Goal: Task Accomplishment & Management: Manage account settings

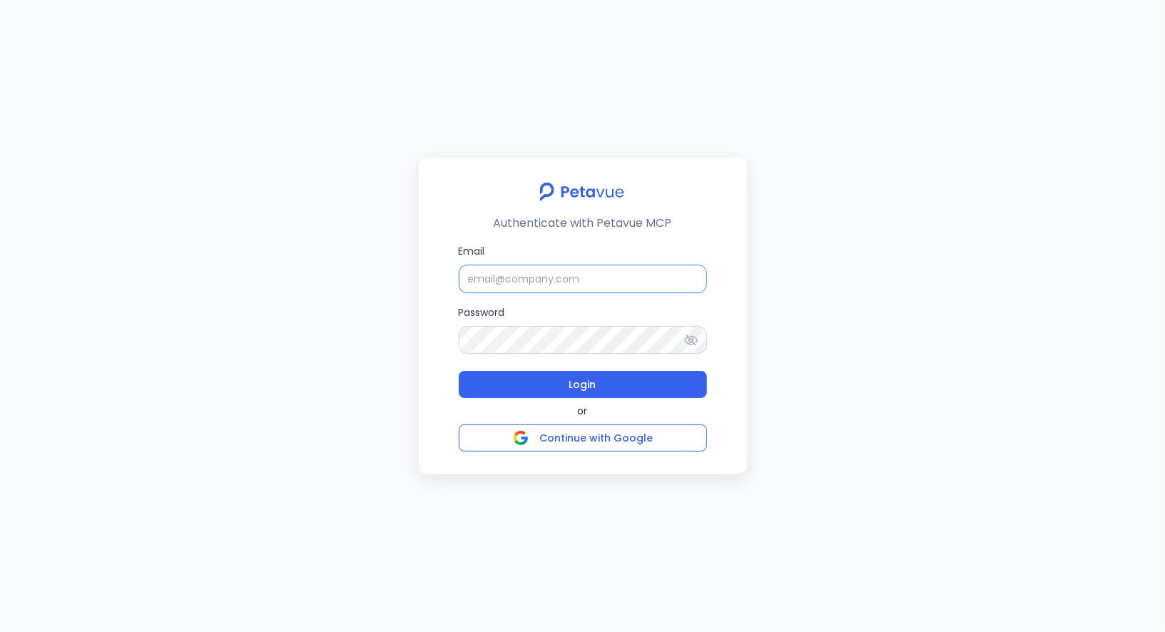
click at [657, 276] on input "Email" at bounding box center [583, 279] width 248 height 29
type input "[EMAIL_ADDRESS][DOMAIN_NAME]"
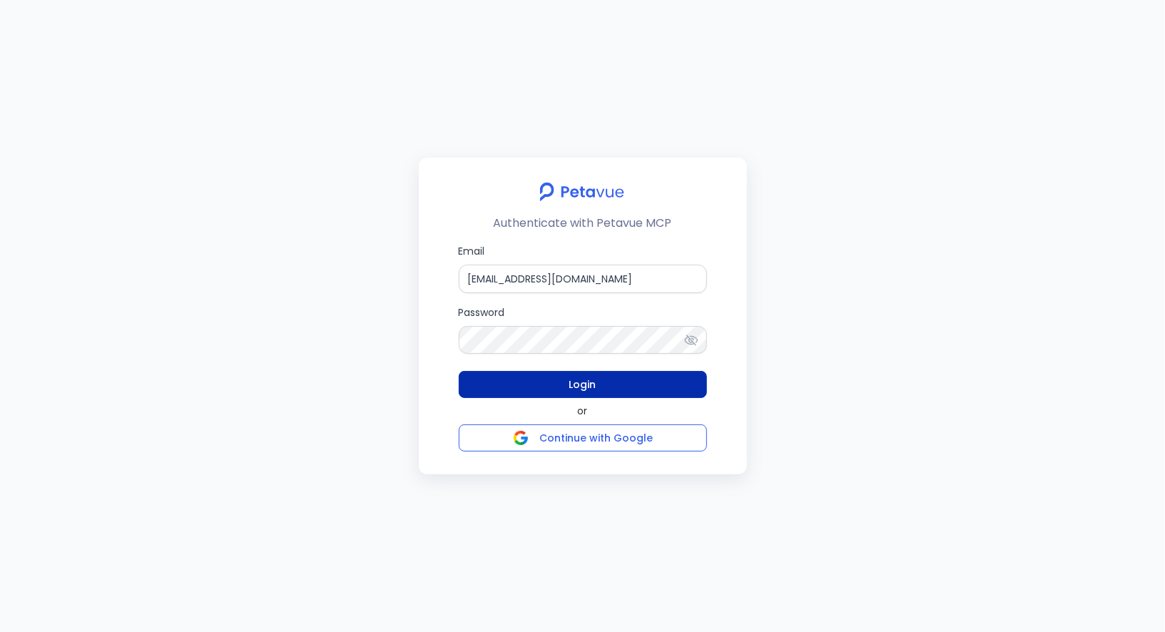
click at [585, 385] on span "Login" at bounding box center [583, 384] width 27 height 17
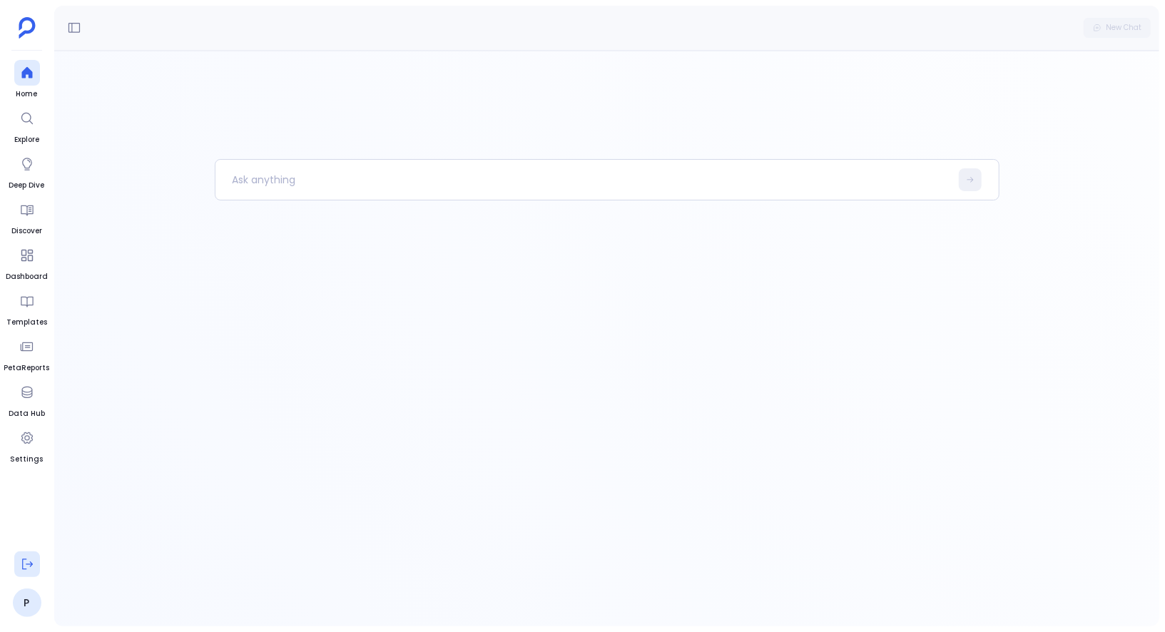
click at [24, 562] on icon at bounding box center [27, 564] width 14 height 14
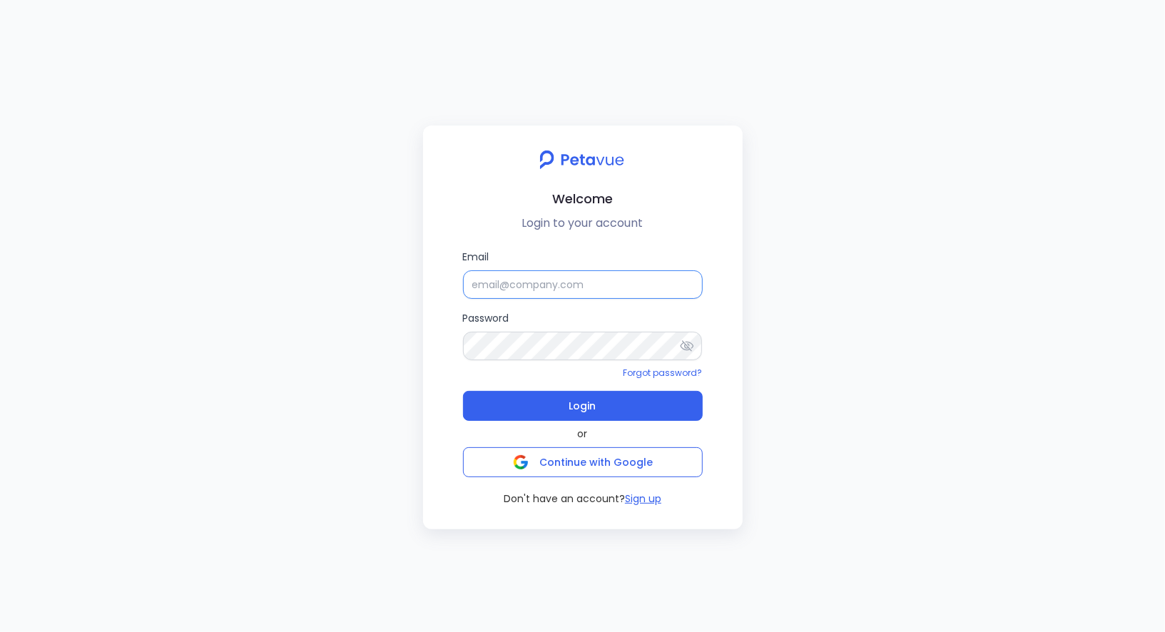
click at [487, 283] on input "Email" at bounding box center [583, 284] width 240 height 29
type input "[EMAIL_ADDRESS][DOMAIN_NAME]"
click at [565, 411] on button "Login" at bounding box center [583, 406] width 240 height 30
